Goal: Information Seeking & Learning: Learn about a topic

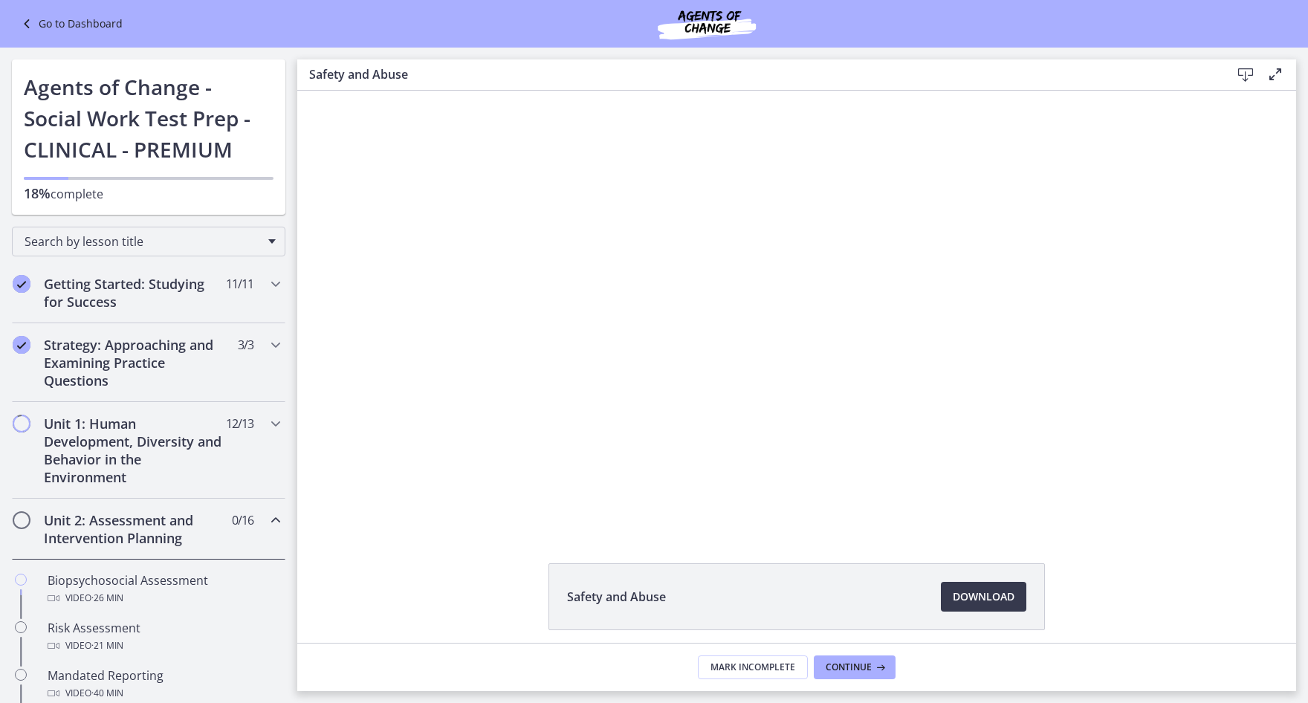
scroll to position [223, 0]
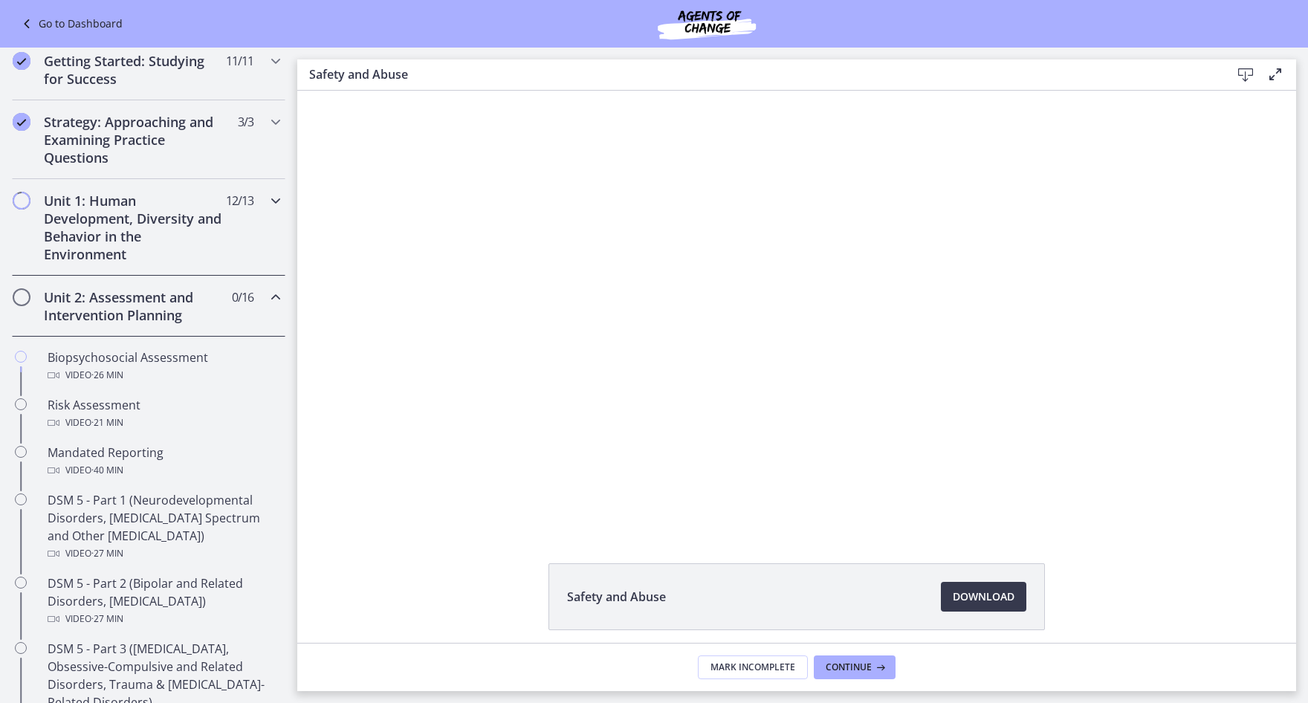
click at [233, 196] on span "12 / 13 Completed" at bounding box center [239, 201] width 27 height 18
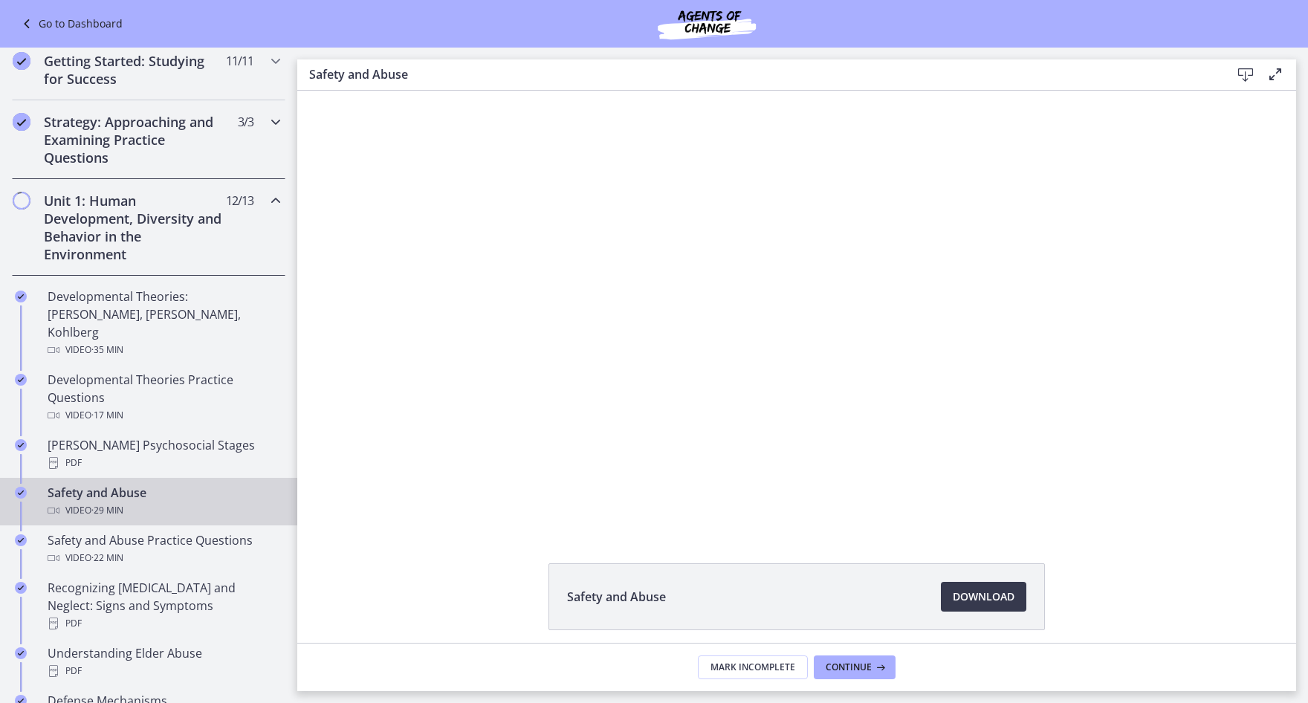
click at [201, 137] on h2 "Strategy: Approaching and Examining Practice Questions" at bounding box center [134, 139] width 181 height 53
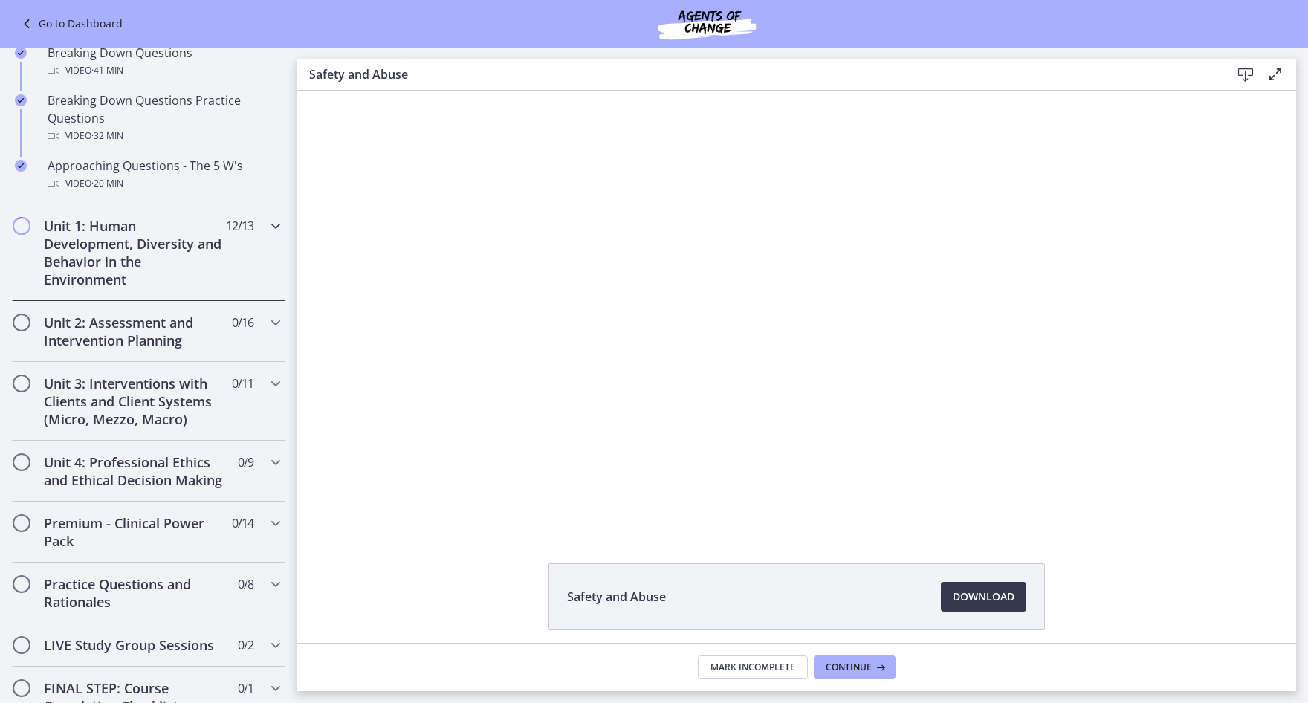
scroll to position [372, 0]
click at [224, 210] on div "Unit 1: Human Development, Diversity and Behavior in the Environment 12 / 13 Co…" at bounding box center [148, 251] width 273 height 97
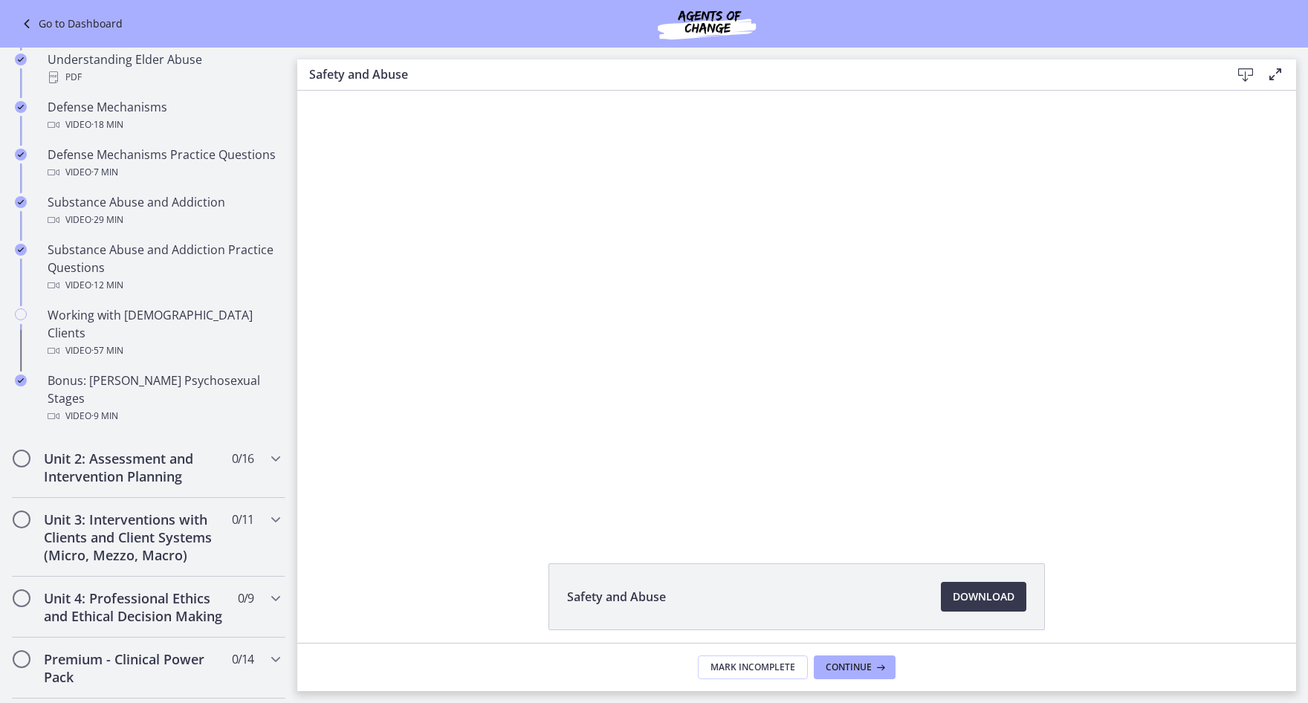
scroll to position [892, 0]
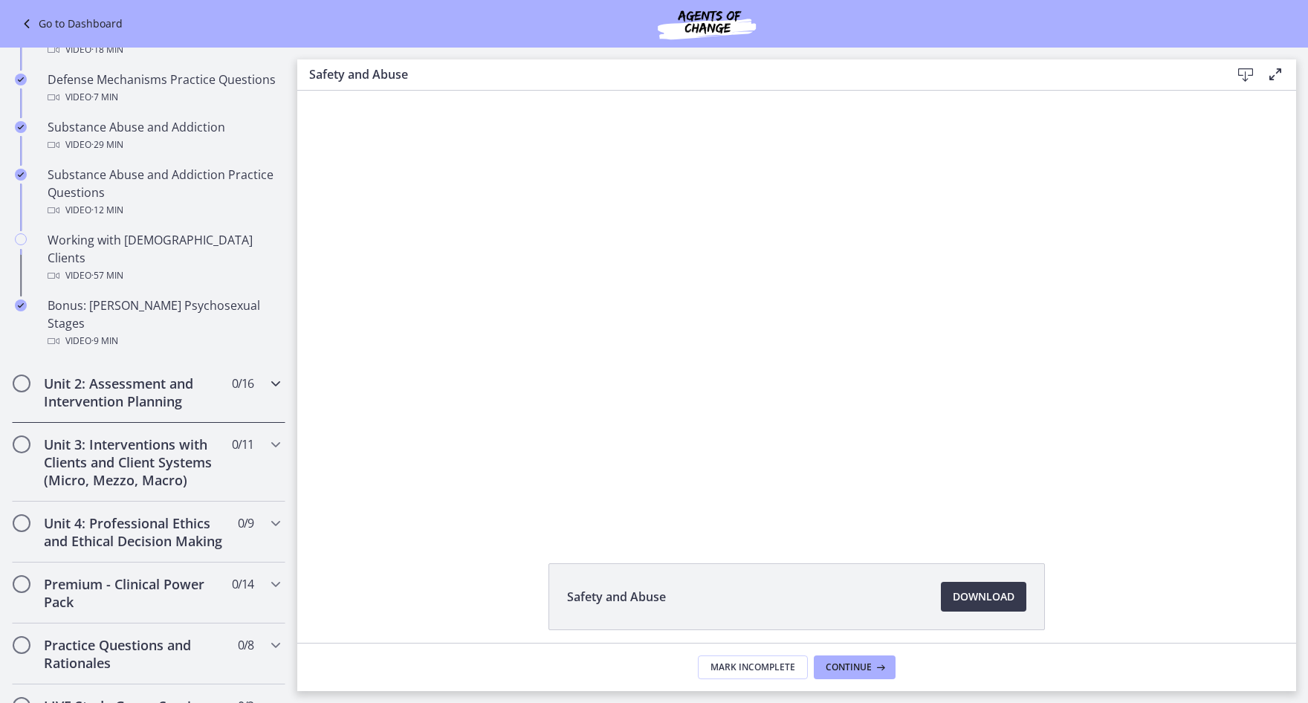
click at [221, 369] on div "Unit 2: Assessment and Intervention Planning 0 / 16 Completed" at bounding box center [148, 392] width 273 height 61
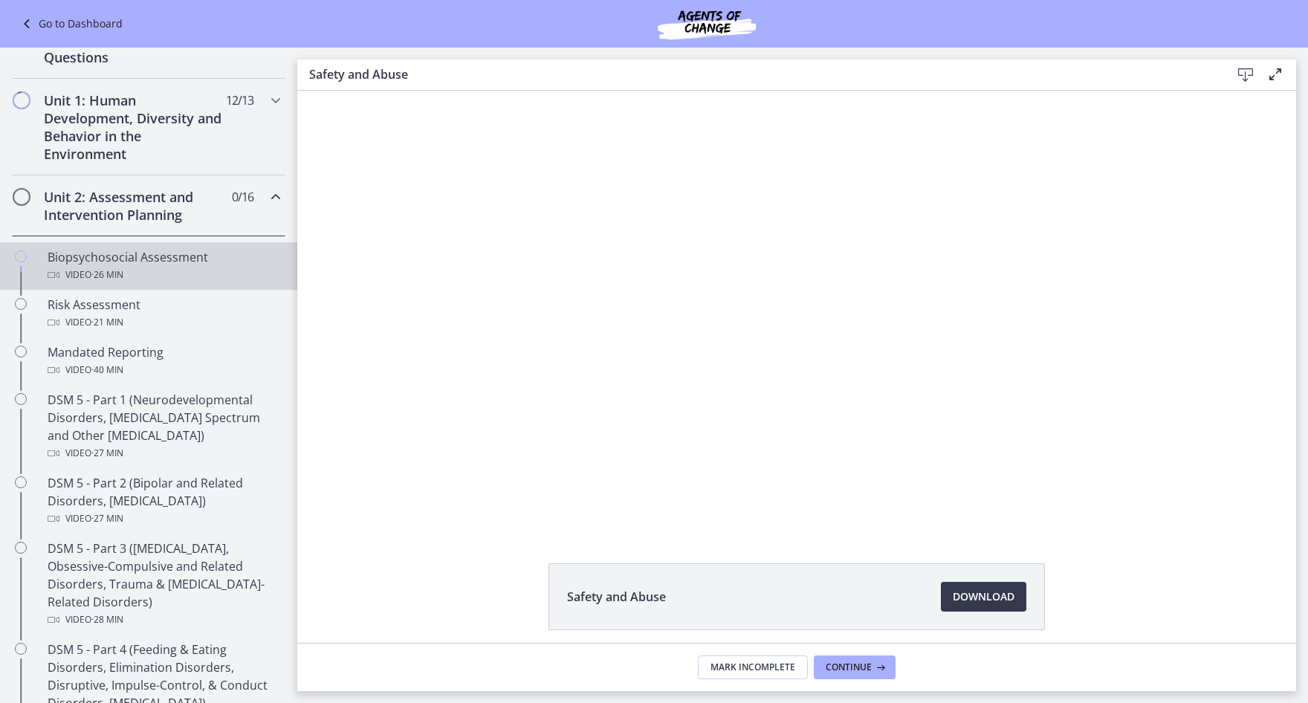
scroll to position [297, 0]
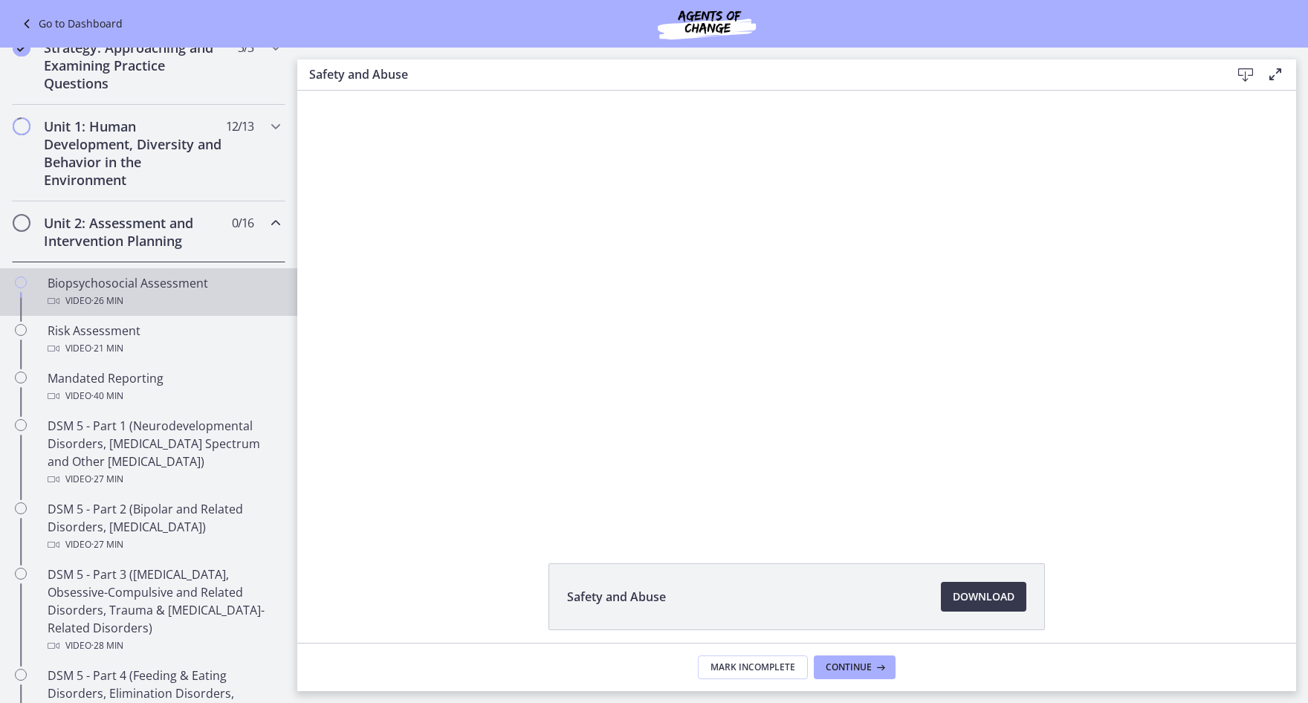
click at [172, 306] on div "Video · 26 min" at bounding box center [164, 301] width 232 height 18
click at [985, 592] on span "Download Opens in a new window" at bounding box center [984, 597] width 62 height 18
